Goal: Task Accomplishment & Management: Manage account settings

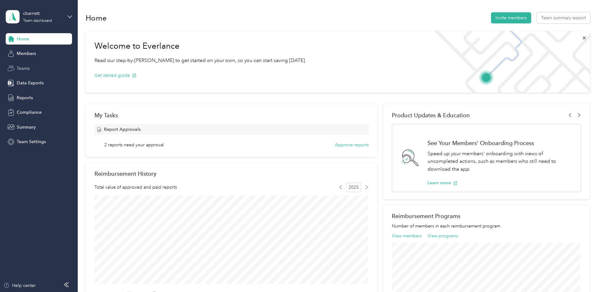
click at [20, 68] on span "Teams" at bounding box center [23, 68] width 13 height 7
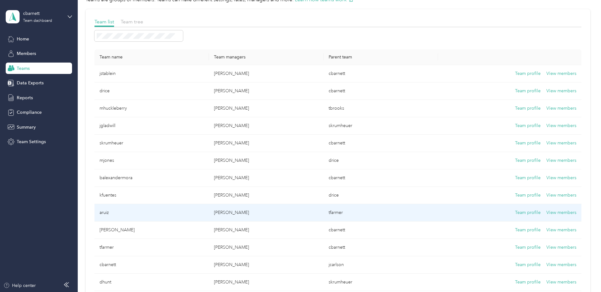
scroll to position [32, 0]
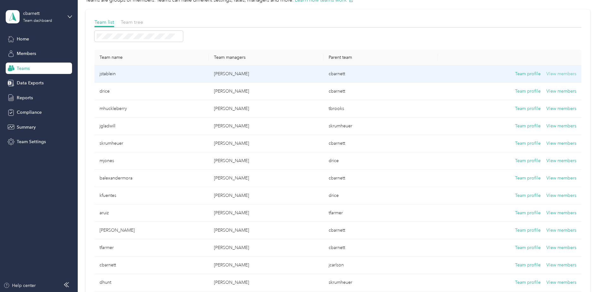
click at [558, 73] on button "View members" at bounding box center [562, 74] width 30 height 7
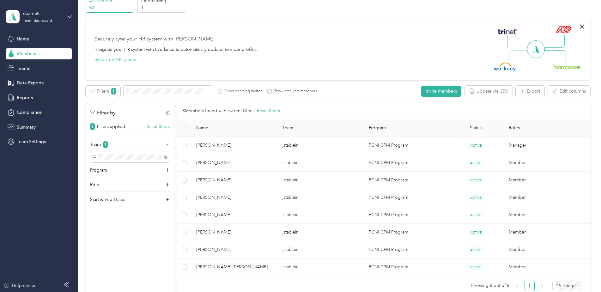
scroll to position [95, 0]
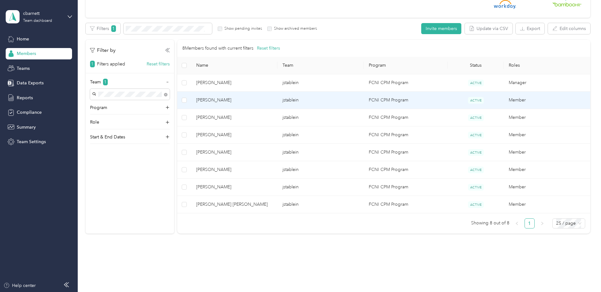
click at [223, 101] on span "[PERSON_NAME]" at bounding box center [234, 100] width 76 height 7
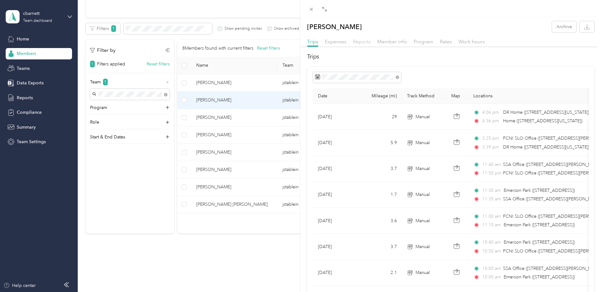
click at [366, 40] on span "Reports" at bounding box center [362, 42] width 18 height 6
